Goal: Information Seeking & Learning: Check status

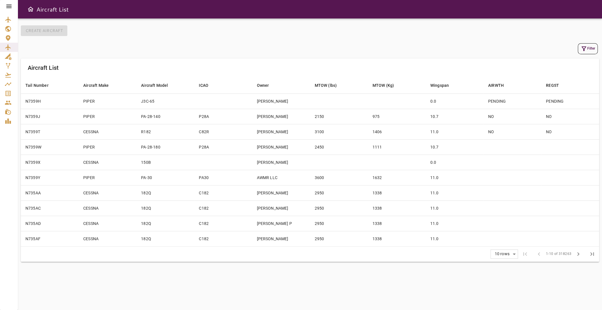
click at [7, 6] on icon at bounding box center [8, 6] width 7 height 7
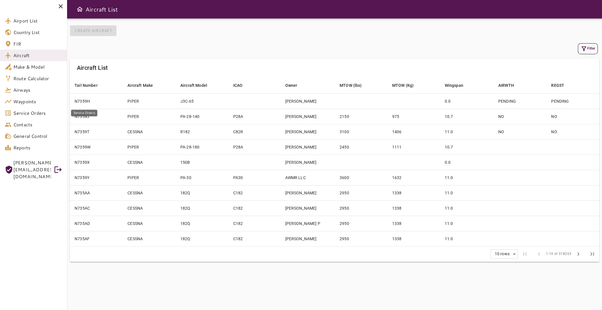
click at [42, 112] on span "Service Orders" at bounding box center [37, 113] width 49 height 7
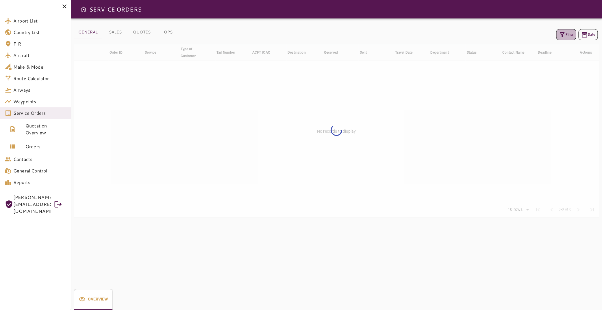
click at [560, 37] on icon "button" at bounding box center [561, 34] width 7 height 7
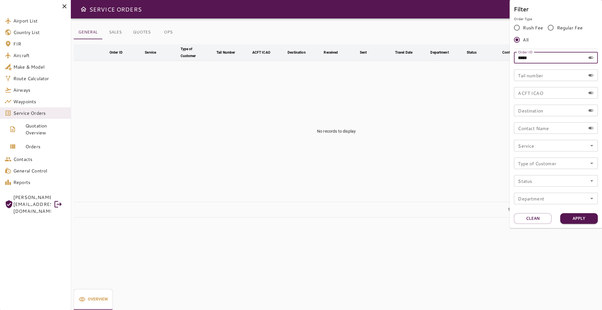
drag, startPoint x: 552, startPoint y: 59, endPoint x: 498, endPoint y: 56, distance: 54.1
click at [513, 56] on input "*****" at bounding box center [549, 58] width 72 height 12
type input "******"
click at [574, 220] on button "Apply" at bounding box center [579, 218] width 38 height 11
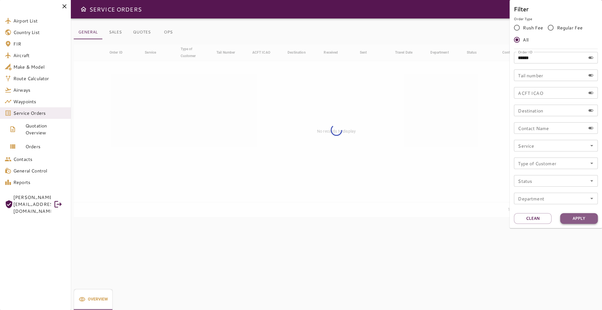
click at [569, 217] on button "Apply" at bounding box center [579, 218] width 38 height 11
click at [376, 147] on div at bounding box center [301, 155] width 602 height 310
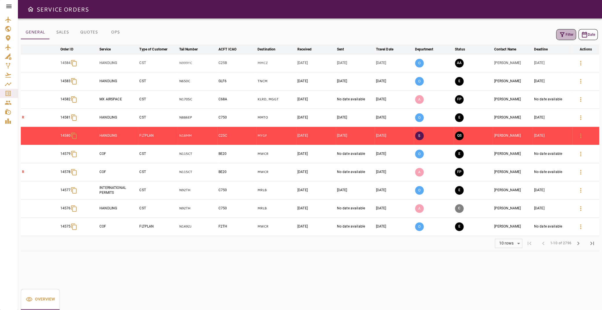
click at [558, 34] on icon "button" at bounding box center [561, 34] width 7 height 7
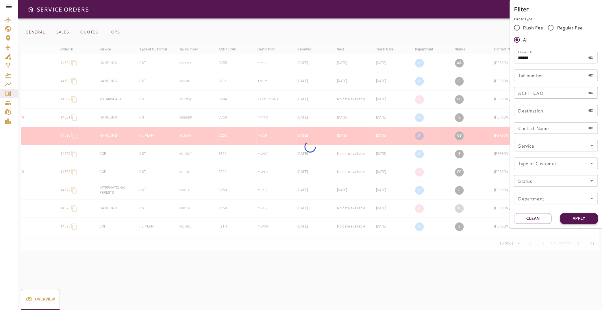
click at [571, 219] on button "Apply" at bounding box center [579, 218] width 38 height 11
click at [537, 224] on button "Clean" at bounding box center [532, 218] width 38 height 11
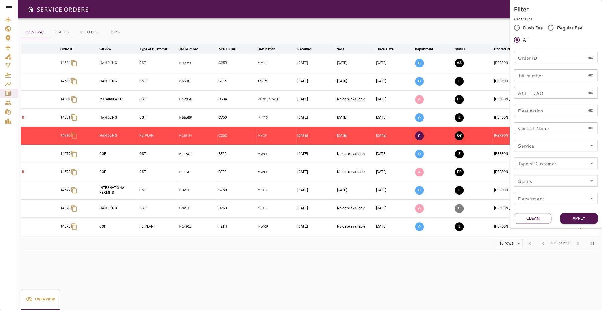
click at [269, 265] on div at bounding box center [301, 155] width 602 height 310
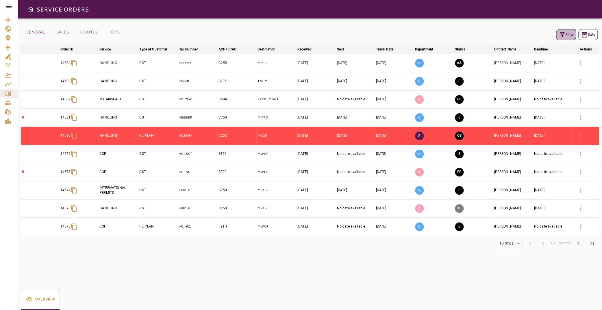
click at [559, 35] on icon "button" at bounding box center [561, 34] width 5 height 5
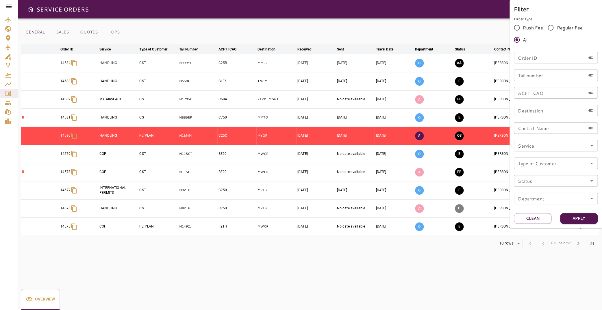
click at [592, 147] on icon "Open" at bounding box center [591, 145] width 7 height 7
click at [378, 264] on div at bounding box center [301, 155] width 602 height 310
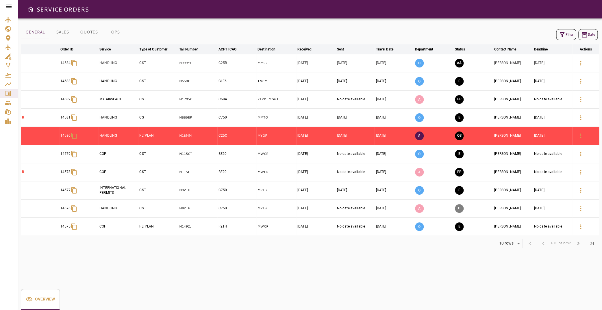
click at [107, 33] on button "OPS" at bounding box center [115, 32] width 26 height 14
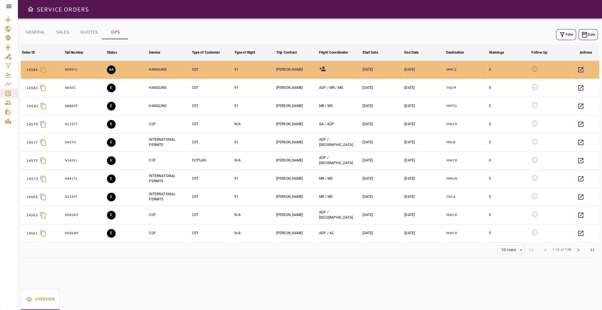
click at [138, 70] on td "AA" at bounding box center [127, 70] width 42 height 18
click at [72, 71] on p "N999YC" at bounding box center [85, 69] width 40 height 5
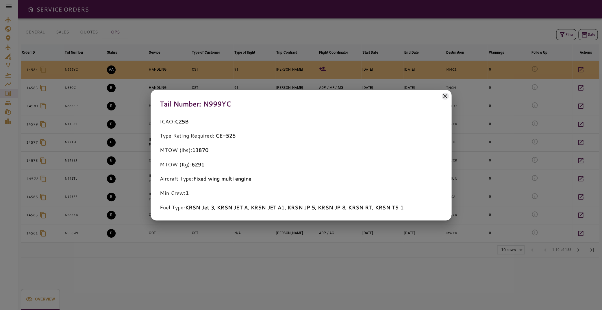
click at [177, 72] on div at bounding box center [301, 155] width 602 height 310
click at [445, 96] on icon at bounding box center [445, 96] width 4 height 4
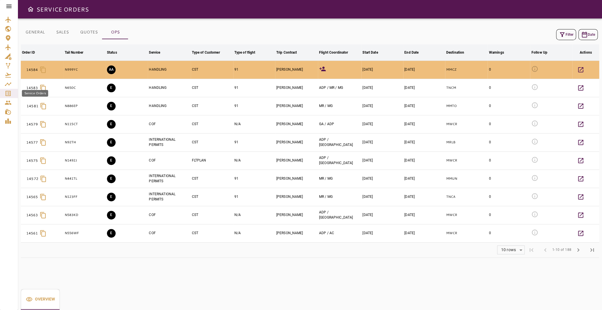
click at [8, 92] on icon "Service Orders" at bounding box center [7, 93] width 5 height 5
click at [10, 95] on icon "Service Orders" at bounding box center [8, 93] width 7 height 7
click at [7, 6] on icon at bounding box center [8, 6] width 7 height 7
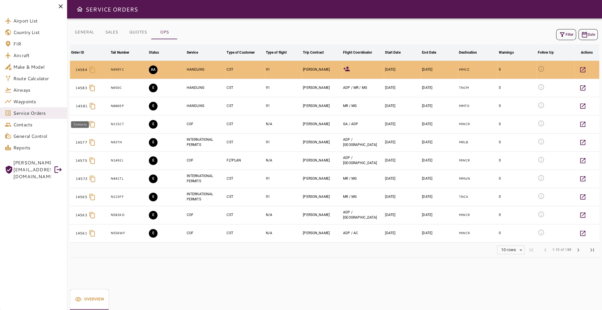
click at [42, 115] on span "Service Orders" at bounding box center [37, 113] width 49 height 7
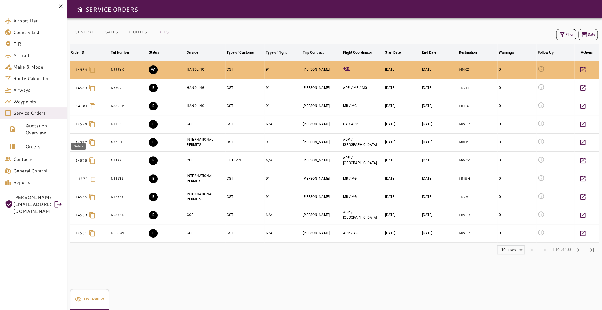
click at [44, 147] on span "Orders" at bounding box center [43, 146] width 37 height 7
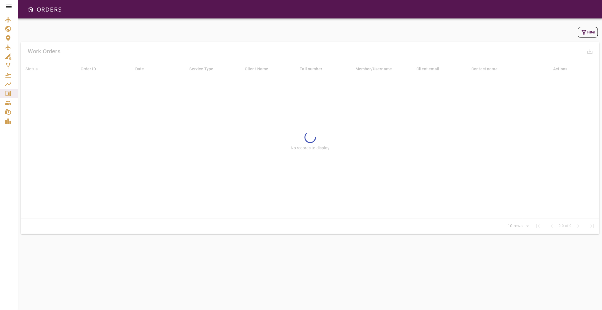
click at [587, 34] on button "Filter" at bounding box center [587, 32] width 20 height 11
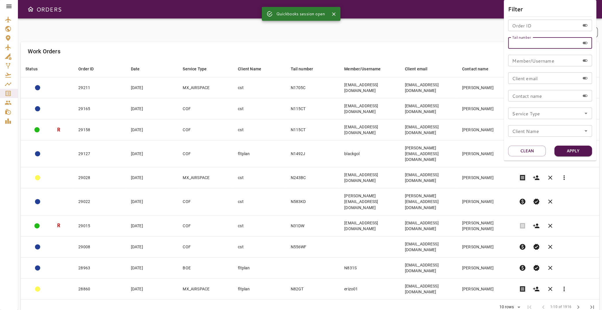
click at [538, 42] on input "Tail number" at bounding box center [544, 43] width 72 height 12
click at [572, 152] on button "Apply" at bounding box center [573, 151] width 38 height 11
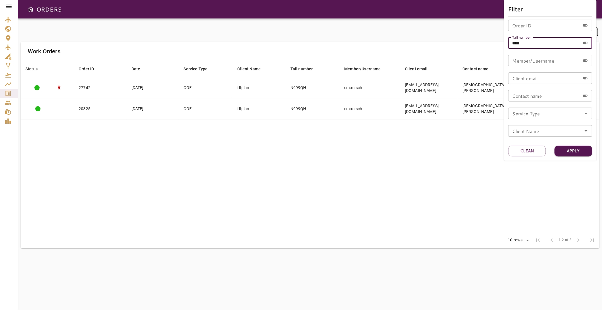
click at [538, 43] on input "****" at bounding box center [544, 43] width 72 height 12
click at [576, 152] on button "Apply" at bounding box center [573, 151] width 38 height 11
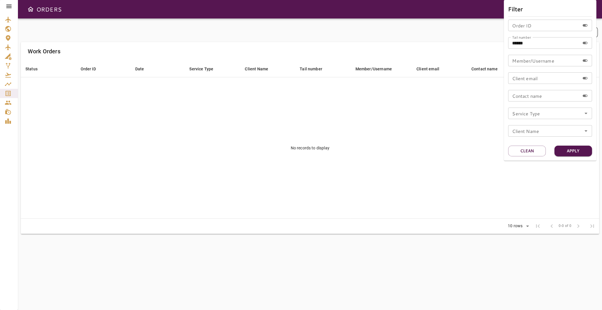
click at [540, 44] on input "******" at bounding box center [544, 43] width 72 height 12
type input "****"
click at [579, 154] on button "Apply" at bounding box center [573, 151] width 38 height 11
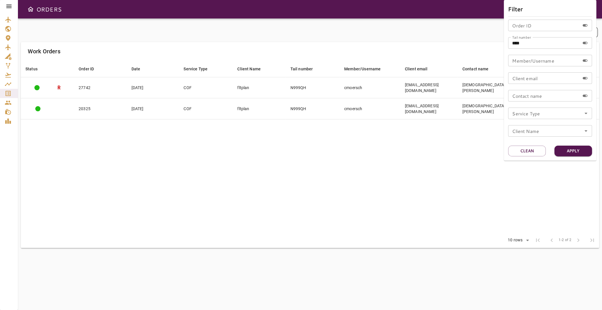
click at [293, 133] on div at bounding box center [301, 155] width 602 height 310
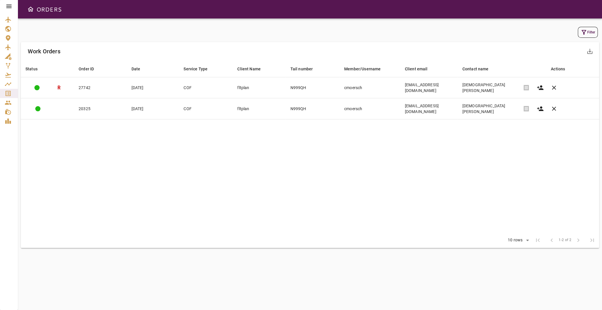
click at [8, 8] on icon at bounding box center [8, 6] width 7 height 7
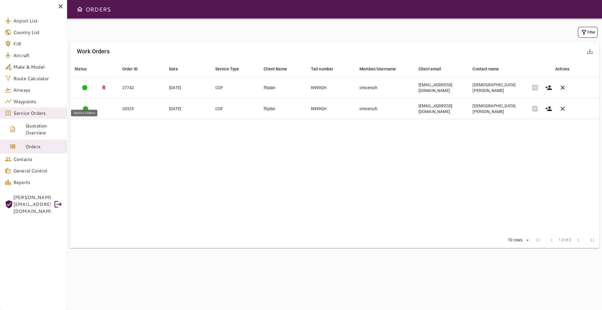
click at [36, 116] on span "Service Orders" at bounding box center [37, 113] width 49 height 7
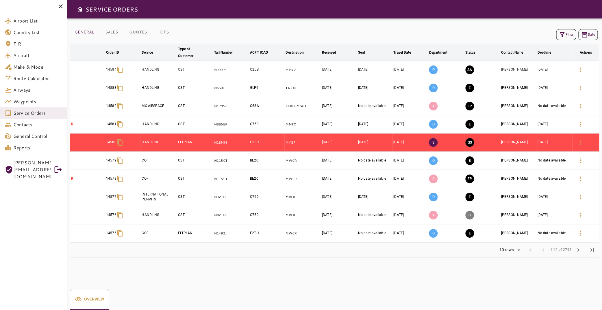
click at [560, 36] on icon "button" at bounding box center [561, 34] width 7 height 7
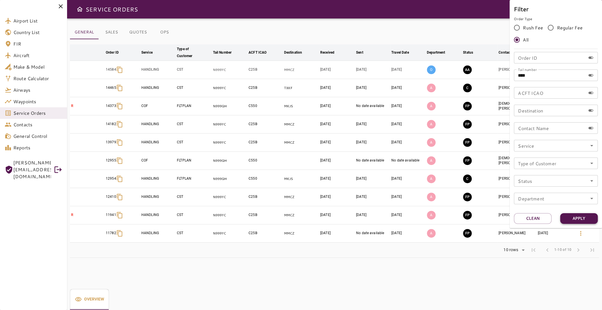
click at [587, 217] on button "Apply" at bounding box center [579, 218] width 38 height 11
click at [547, 75] on input "****" at bounding box center [549, 76] width 72 height 12
type input "******"
click at [586, 223] on button "Apply" at bounding box center [579, 218] width 38 height 11
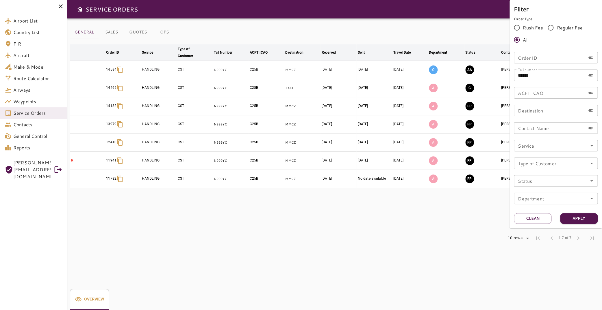
click at [353, 197] on div at bounding box center [301, 155] width 602 height 310
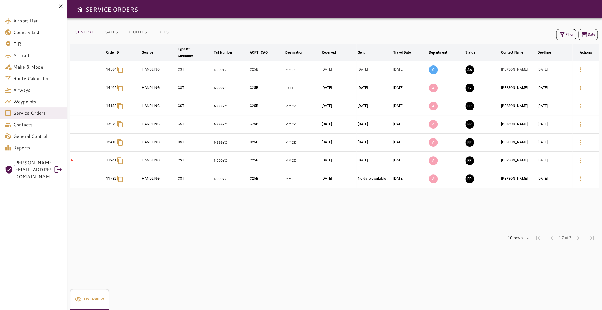
click at [159, 37] on button "OPS" at bounding box center [164, 32] width 26 height 14
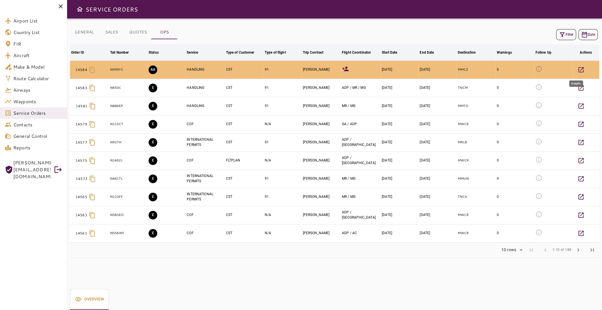
click at [578, 67] on icon "button" at bounding box center [580, 69] width 5 height 5
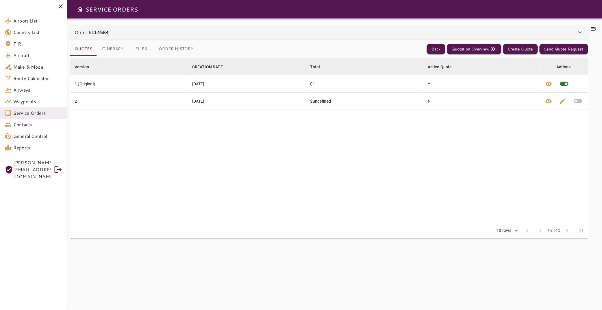
click at [108, 54] on button "Itinerary" at bounding box center [112, 49] width 31 height 14
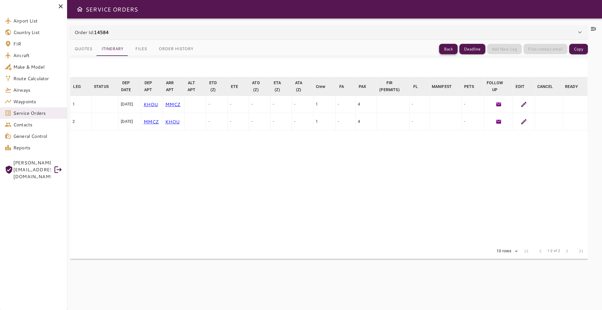
click at [448, 47] on button "Back" at bounding box center [448, 49] width 18 height 11
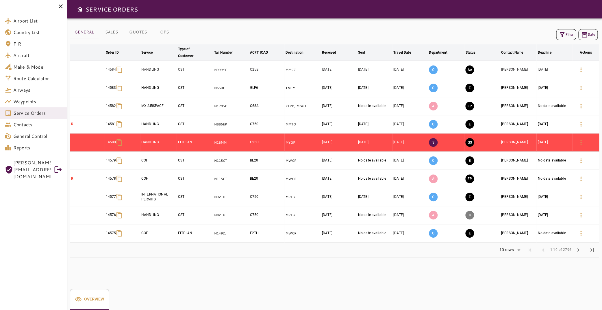
click at [171, 36] on button "OPS" at bounding box center [164, 32] width 26 height 14
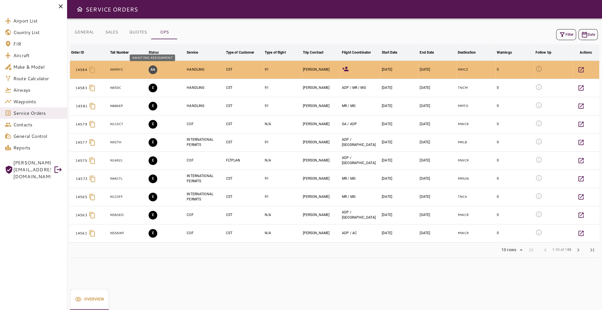
click at [152, 70] on button "AA" at bounding box center [152, 70] width 9 height 9
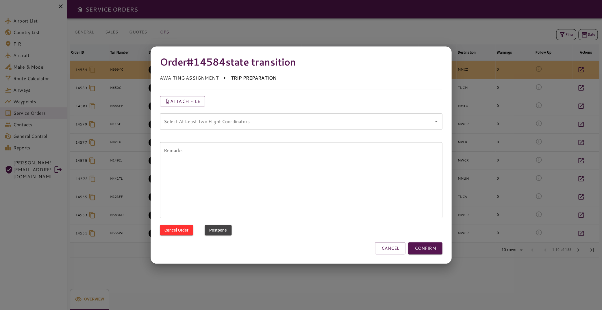
click at [320, 122] on coordinators "Select At Least Two Flight Coordinators" at bounding box center [296, 121] width 269 height 11
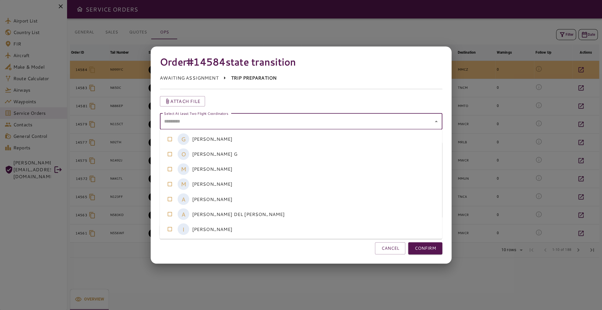
click at [257, 196] on coordinators-option-4 "A [PERSON_NAME]" at bounding box center [301, 199] width 282 height 15
click at [258, 212] on coordinators-option-5 "A [PERSON_NAME] DEL [PERSON_NAME]" at bounding box center [301, 214] width 282 height 15
click at [351, 253] on div "CANCEL CONFIRM" at bounding box center [301, 249] width 282 height 12
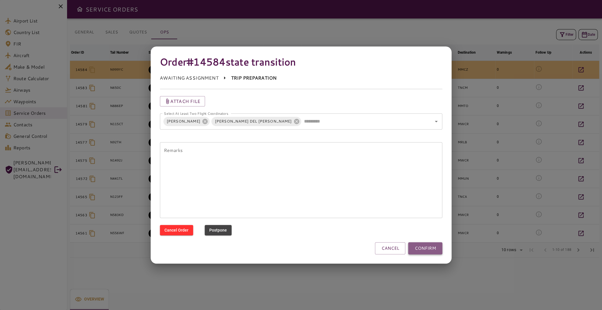
click at [431, 249] on button "CONFIRM" at bounding box center [425, 249] width 34 height 12
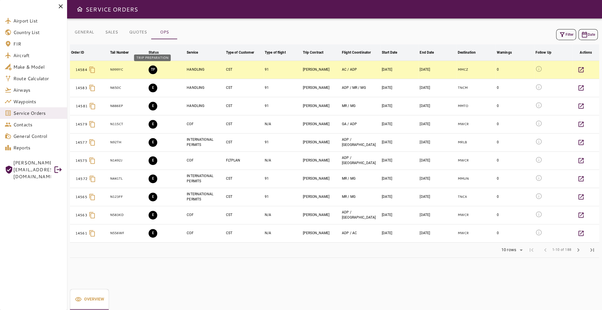
click at [151, 70] on button "TP" at bounding box center [152, 70] width 9 height 9
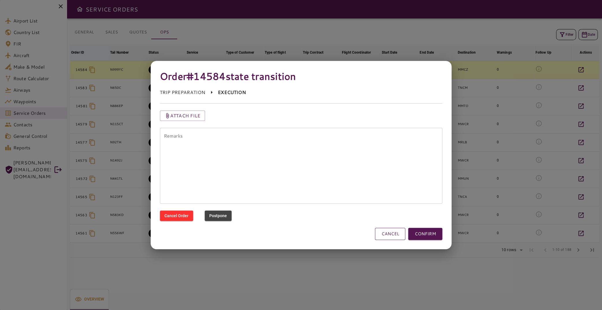
click at [385, 230] on button "CANCEL" at bounding box center [390, 234] width 30 height 12
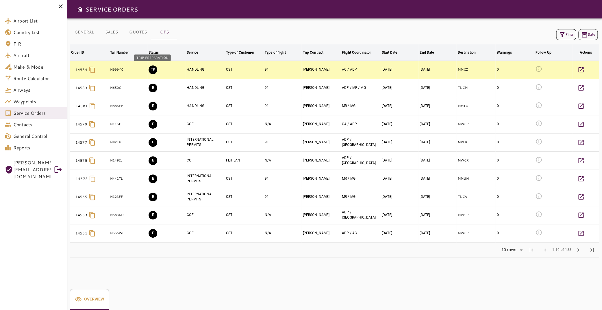
click at [152, 71] on button "TP" at bounding box center [152, 70] width 9 height 9
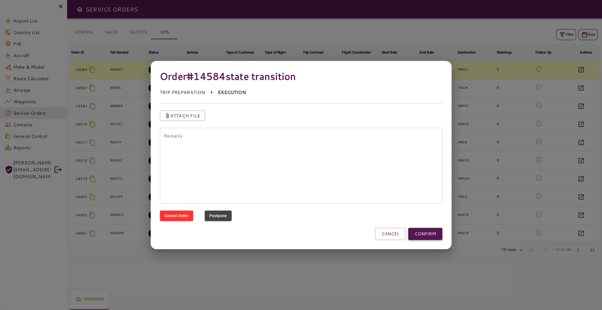
click at [427, 234] on button "CONFIRM" at bounding box center [425, 234] width 34 height 12
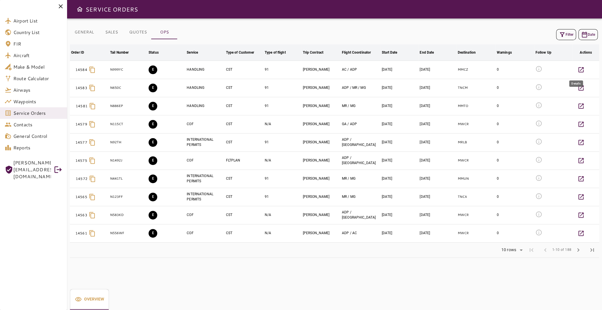
click at [578, 68] on icon "button" at bounding box center [580, 69] width 7 height 7
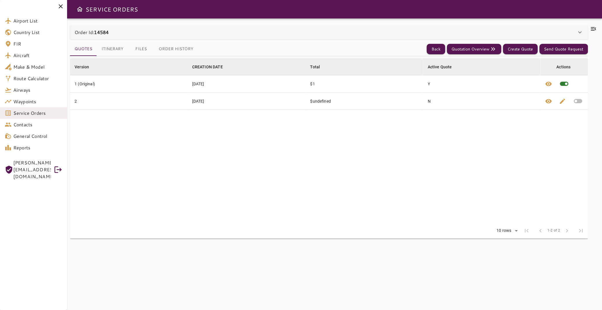
click at [109, 51] on button "Itinerary" at bounding box center [112, 49] width 31 height 14
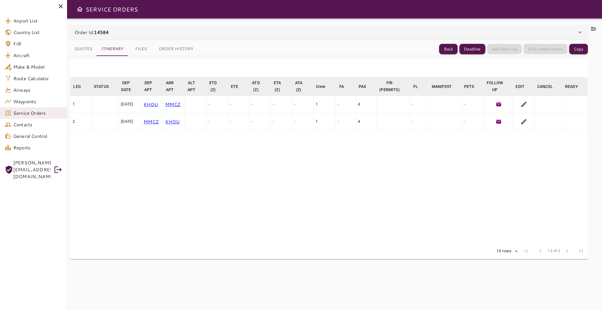
click at [141, 48] on button "Files" at bounding box center [141, 49] width 26 height 14
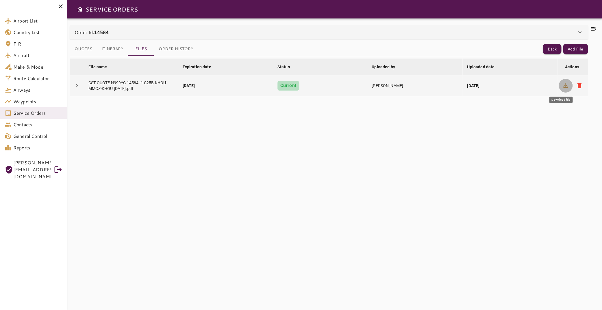
click at [562, 86] on icon "button" at bounding box center [565, 85] width 7 height 7
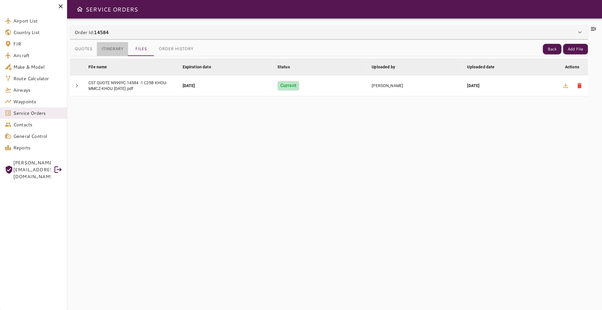
click at [117, 50] on button "Itinerary" at bounding box center [112, 49] width 31 height 14
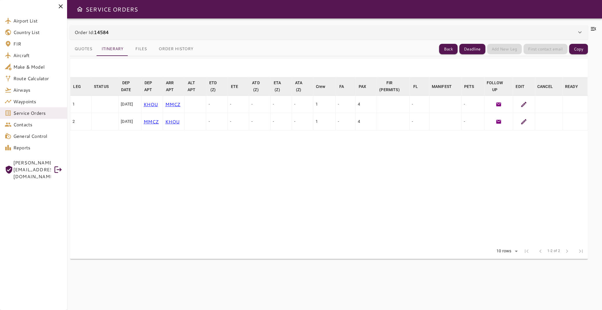
click at [589, 28] on icon at bounding box center [592, 28] width 7 height 7
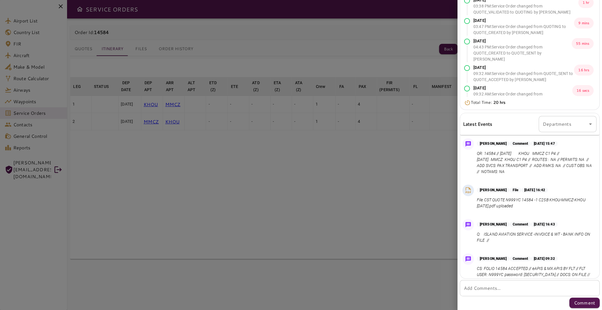
scroll to position [92, 0]
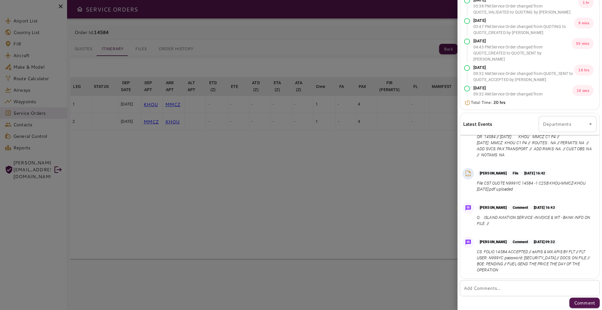
click at [191, 174] on div at bounding box center [301, 155] width 602 height 310
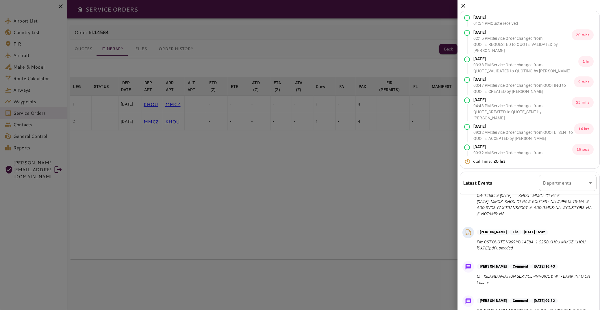
click at [466, 5] on icon at bounding box center [462, 5] width 7 height 7
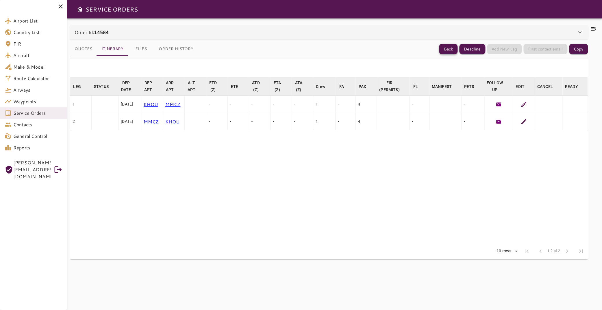
click at [446, 51] on button "Back" at bounding box center [448, 49] width 18 height 11
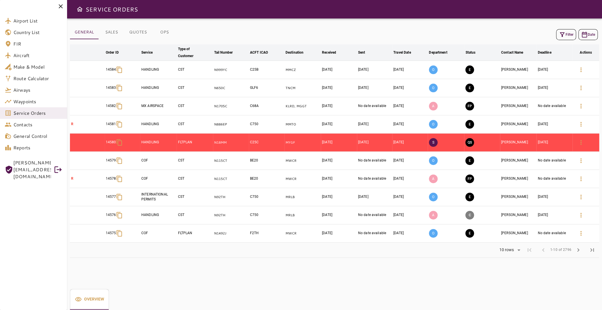
click at [163, 34] on button "OPS" at bounding box center [164, 32] width 26 height 14
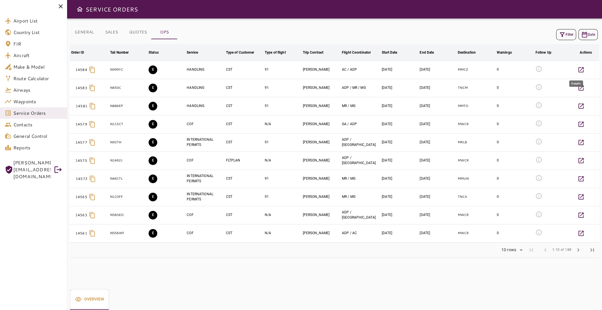
click at [577, 69] on icon "button" at bounding box center [580, 69] width 7 height 7
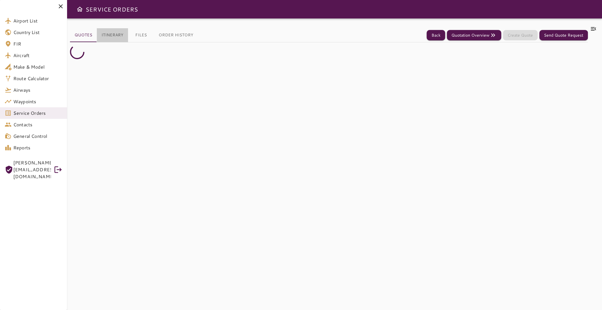
click at [117, 36] on button "Itinerary" at bounding box center [112, 35] width 31 height 14
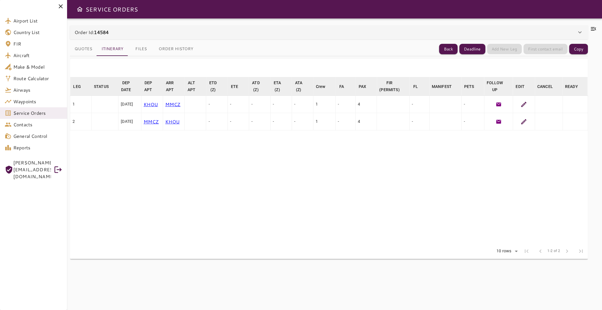
click at [592, 26] on div at bounding box center [592, 164] width 11 height 278
click at [589, 29] on icon at bounding box center [592, 28] width 7 height 7
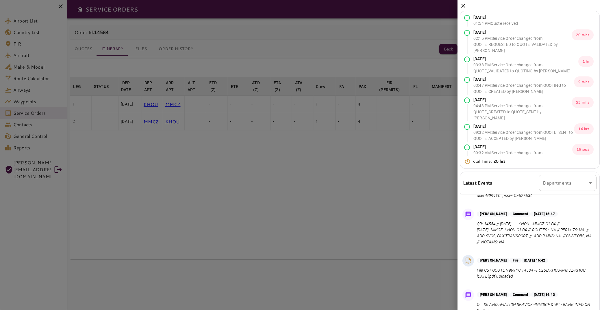
click at [462, 8] on icon at bounding box center [462, 5] width 7 height 7
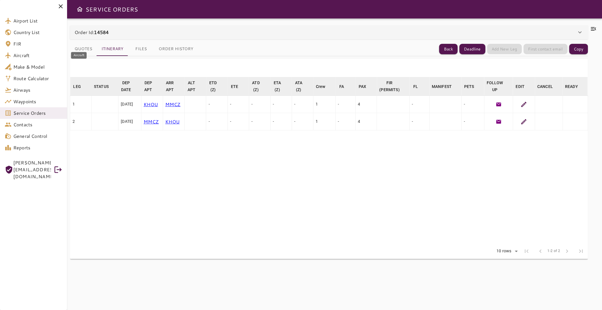
click at [42, 53] on span "Aircraft" at bounding box center [37, 55] width 49 height 7
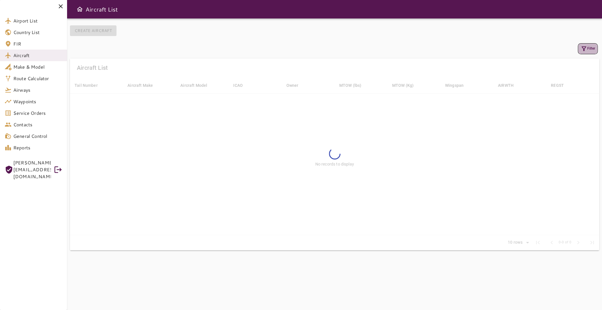
click at [580, 50] on icon "button" at bounding box center [583, 48] width 7 height 7
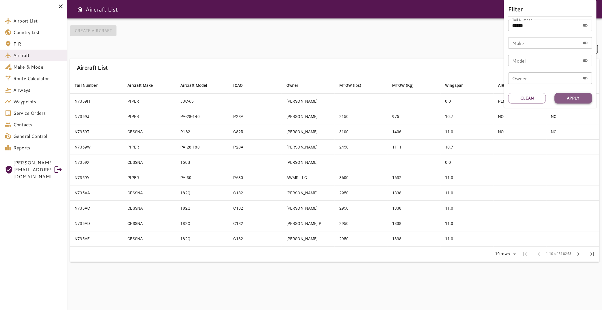
click at [579, 100] on button "Apply" at bounding box center [573, 98] width 38 height 11
click at [576, 98] on button "Apply" at bounding box center [573, 98] width 38 height 11
click at [539, 25] on input "******" at bounding box center [544, 26] width 72 height 12
type input "******"
click at [575, 99] on button "Apply" at bounding box center [573, 98] width 38 height 11
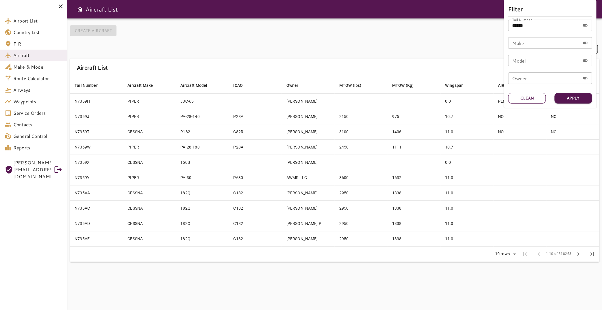
click at [537, 100] on button "Clean" at bounding box center [527, 98] width 38 height 11
click at [530, 25] on input "Tail Number" at bounding box center [544, 26] width 72 height 12
click at [562, 98] on button "Apply" at bounding box center [573, 98] width 38 height 11
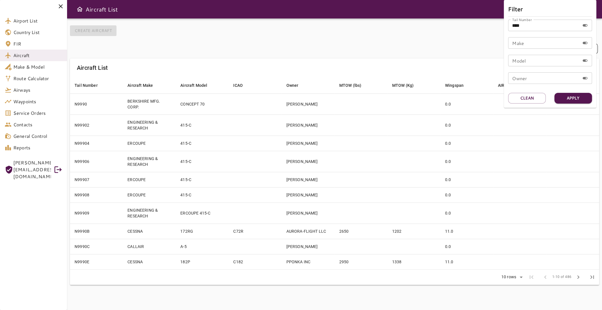
click at [539, 25] on input "****" at bounding box center [544, 26] width 72 height 12
type input "******"
click at [579, 102] on button "Apply" at bounding box center [573, 98] width 38 height 11
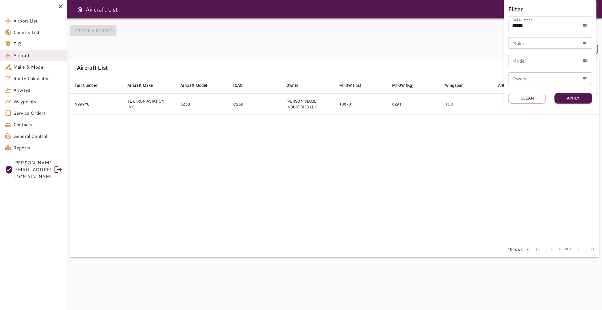
click at [202, 116] on div at bounding box center [301, 155] width 602 height 310
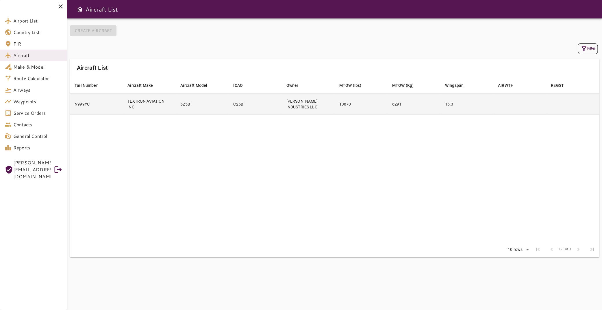
click at [196, 102] on td "525B" at bounding box center [202, 104] width 53 height 21
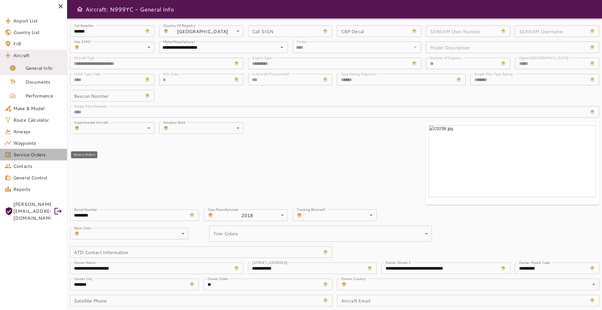
click at [38, 155] on span "Service Orders" at bounding box center [37, 154] width 49 height 7
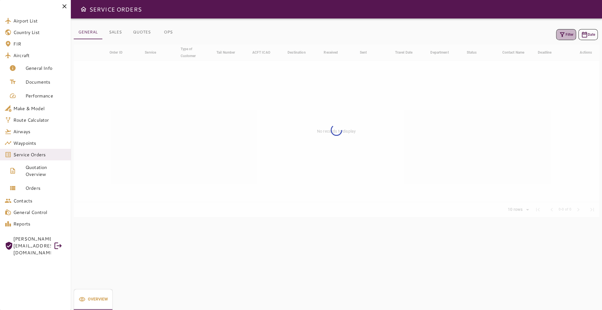
click at [560, 36] on icon "button" at bounding box center [561, 34] width 7 height 7
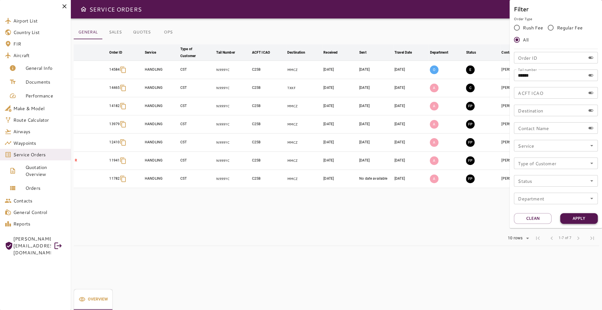
click at [572, 219] on button "Apply" at bounding box center [579, 218] width 38 height 11
click at [374, 219] on div at bounding box center [301, 155] width 602 height 310
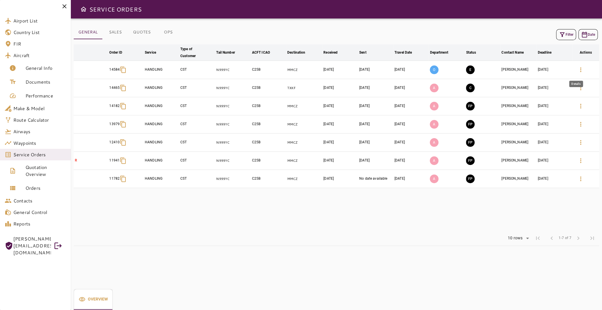
click at [577, 70] on icon "button" at bounding box center [580, 69] width 7 height 7
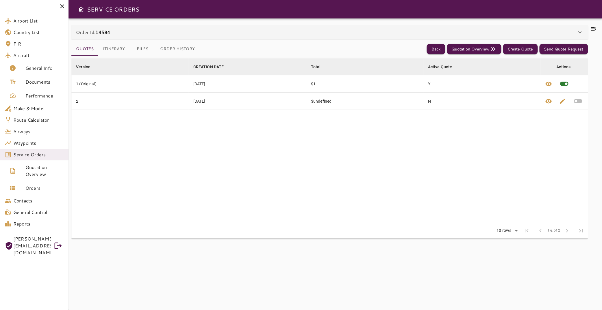
click at [124, 34] on div "Order Id: 14584" at bounding box center [326, 32] width 500 height 7
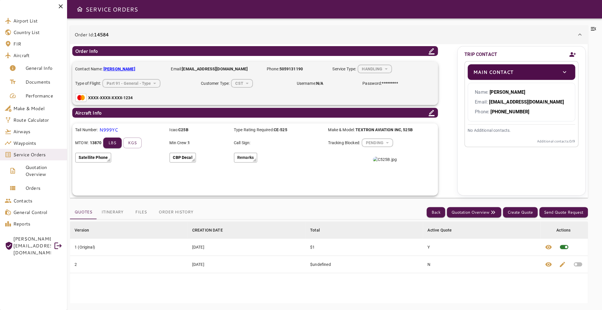
click at [577, 34] on icon at bounding box center [579, 34] width 7 height 7
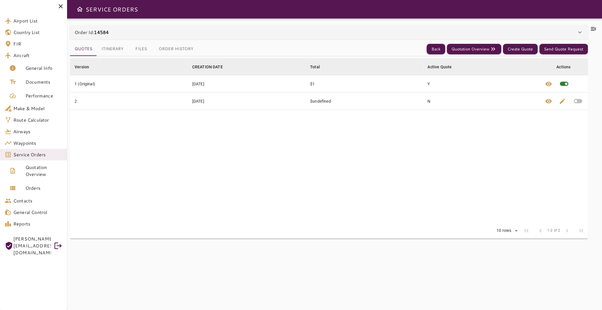
click at [112, 50] on button "Itinerary" at bounding box center [112, 49] width 31 height 14
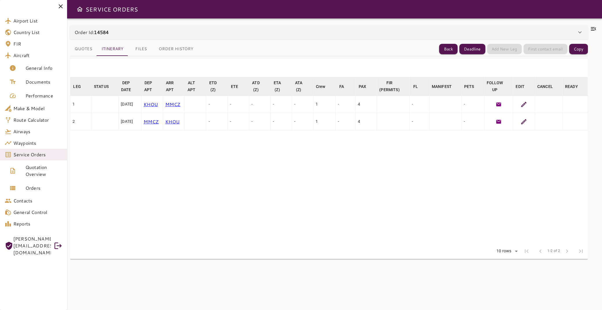
click at [591, 30] on icon at bounding box center [592, 28] width 7 height 7
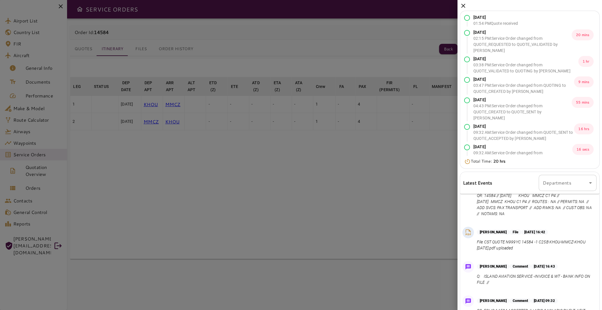
scroll to position [59, 0]
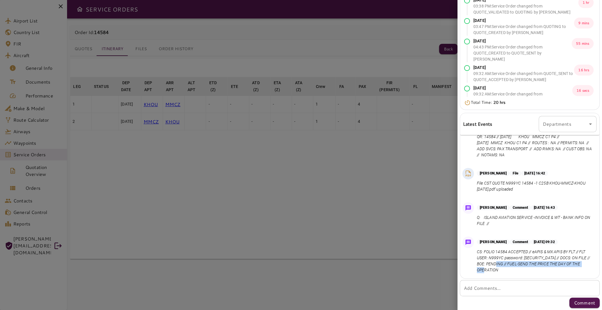
drag, startPoint x: 508, startPoint y: 265, endPoint x: 511, endPoint y: 268, distance: 3.3
click at [511, 268] on p "CS: FOLIO 14584 ACCEPTED // eAPIS & MX APIS BY FLT // FLT USER: N999YC password…" at bounding box center [535, 261] width 117 height 24
click at [208, 102] on div at bounding box center [301, 155] width 602 height 310
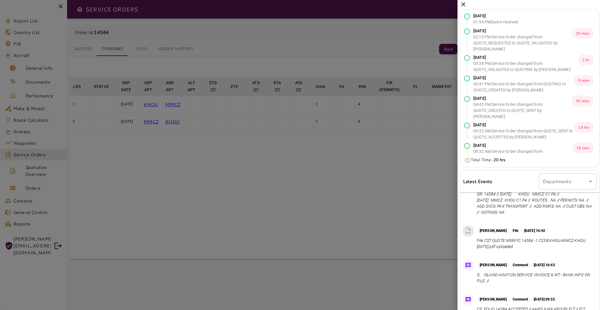
scroll to position [0, 0]
click at [464, 7] on icon at bounding box center [462, 5] width 7 height 7
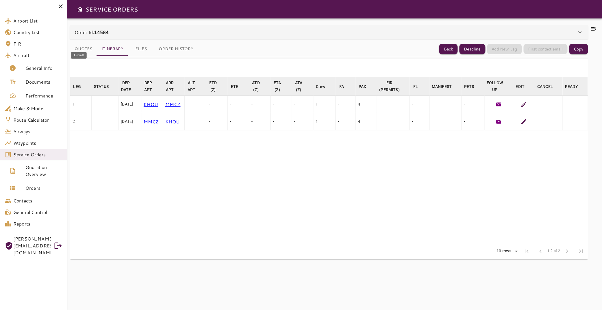
click at [37, 54] on span "Aircraft" at bounding box center [37, 55] width 49 height 7
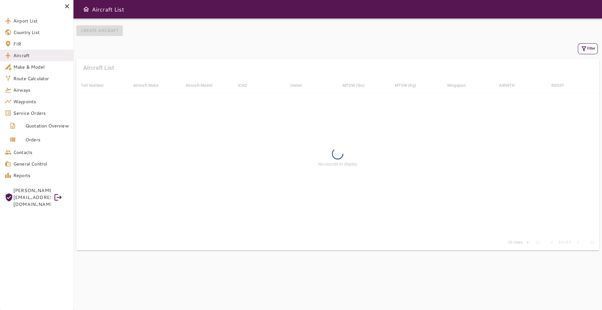
click at [582, 46] on button "Filter" at bounding box center [587, 48] width 20 height 11
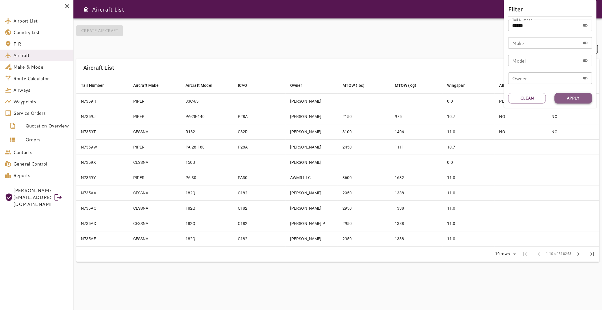
click at [578, 98] on button "Apply" at bounding box center [573, 98] width 38 height 11
click at [548, 98] on div "Apply Clean" at bounding box center [550, 98] width 84 height 11
click at [539, 98] on button "Clean" at bounding box center [527, 98] width 38 height 11
click at [529, 30] on input "Tail Number" at bounding box center [544, 26] width 72 height 12
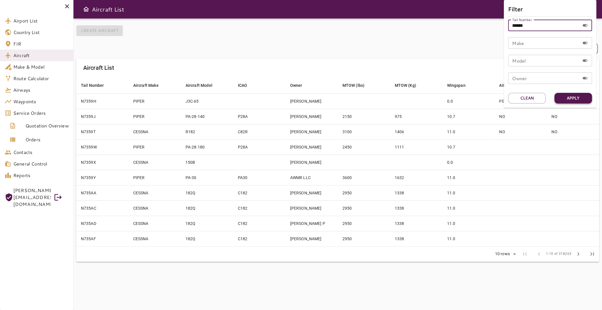
type input "******"
click at [571, 98] on button "Apply" at bounding box center [573, 98] width 38 height 11
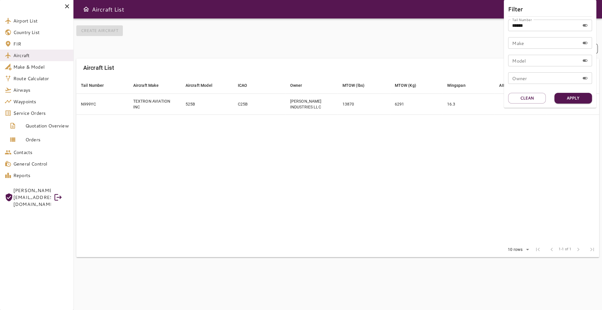
click at [198, 103] on div at bounding box center [301, 155] width 602 height 310
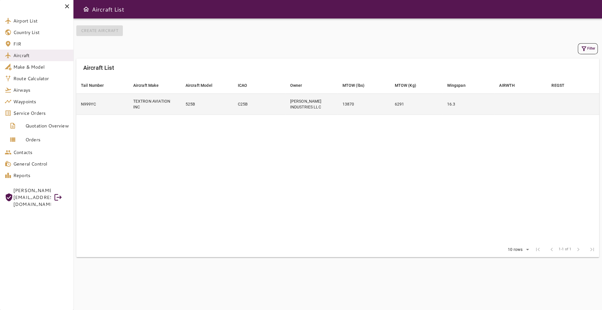
click at [199, 108] on td "525B" at bounding box center [207, 104] width 52 height 21
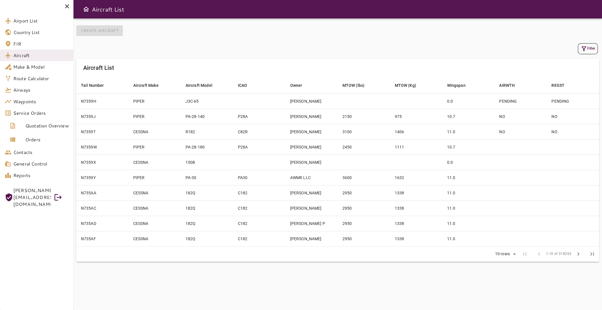
click at [580, 49] on icon "button" at bounding box center [583, 48] width 7 height 7
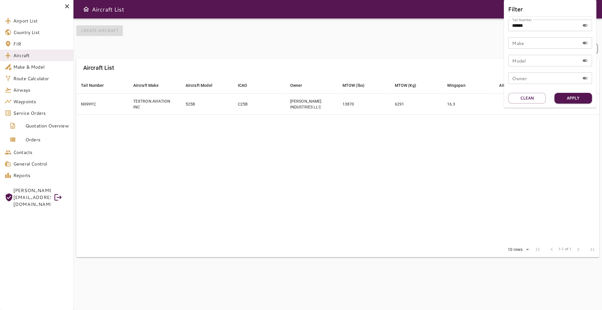
drag, startPoint x: 530, startPoint y: 27, endPoint x: 447, endPoint y: 25, distance: 83.2
click at [508, 25] on input "******" at bounding box center [544, 26] width 72 height 12
type input "******"
click at [585, 99] on button "Apply" at bounding box center [573, 98] width 38 height 11
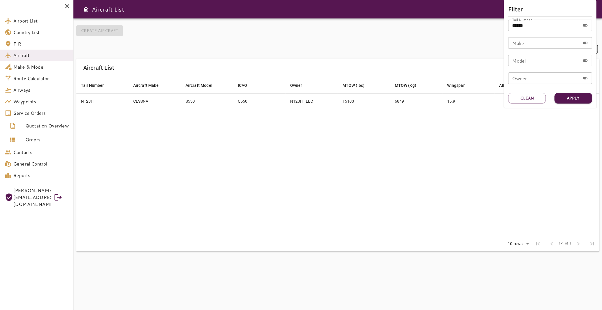
click at [260, 135] on div at bounding box center [301, 155] width 602 height 310
